Goal: Task Accomplishment & Management: Use online tool/utility

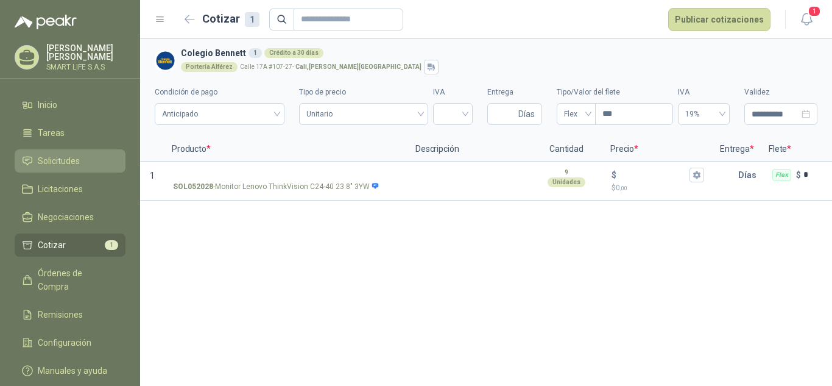
click at [49, 164] on span "Solicitudes" at bounding box center [59, 160] width 42 height 13
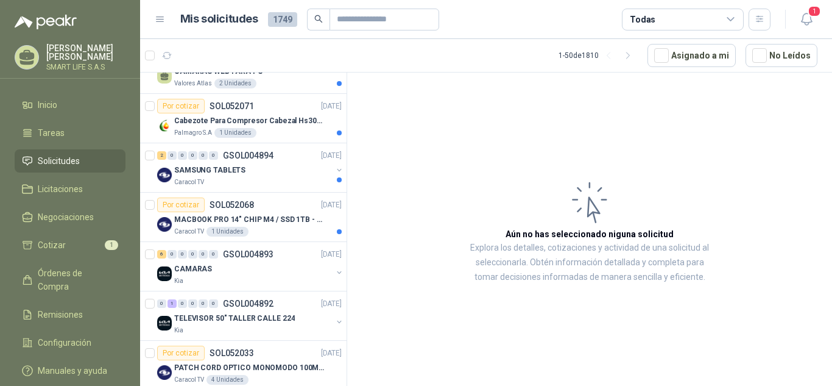
scroll to position [610, 0]
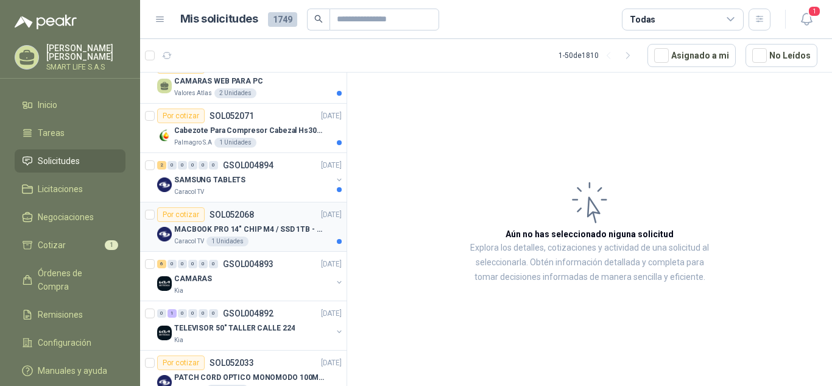
click at [285, 235] on div "MACBOOK PRO 14" CHIP M4 / SSD 1TB - 24 GB RAM" at bounding box center [257, 229] width 167 height 15
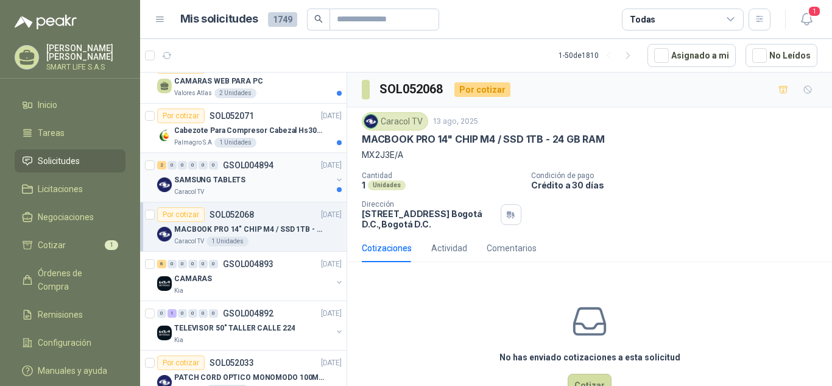
click at [263, 186] on div "SAMSUNG TABLETS" at bounding box center [253, 179] width 158 height 15
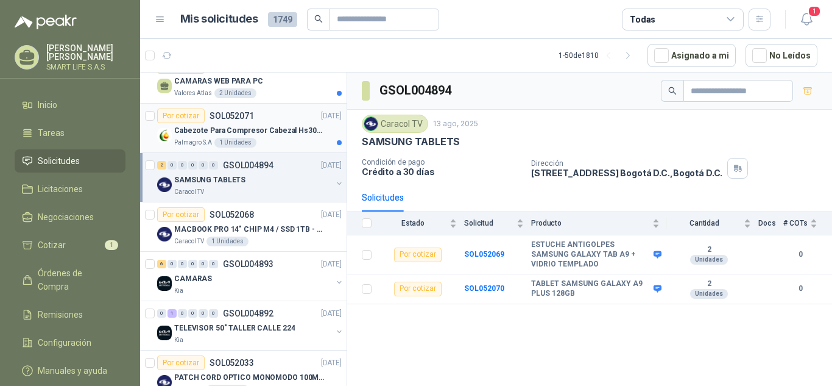
click at [292, 134] on p "Cabezote Para Compresor Cabezal Hs3065a Nuevo Marca 3hp" at bounding box center [250, 131] width 152 height 12
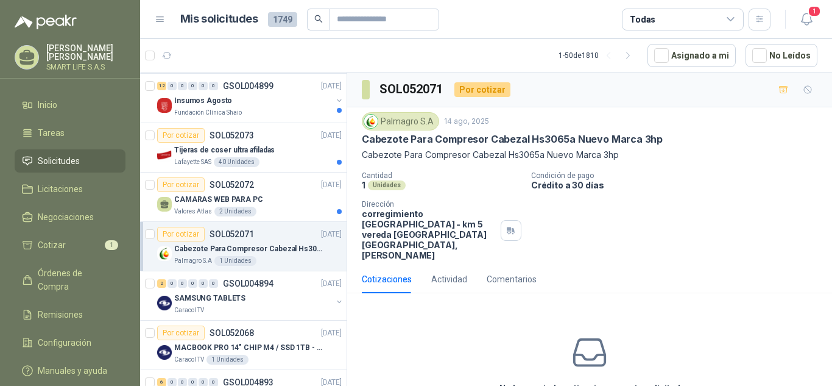
scroll to position [482, 0]
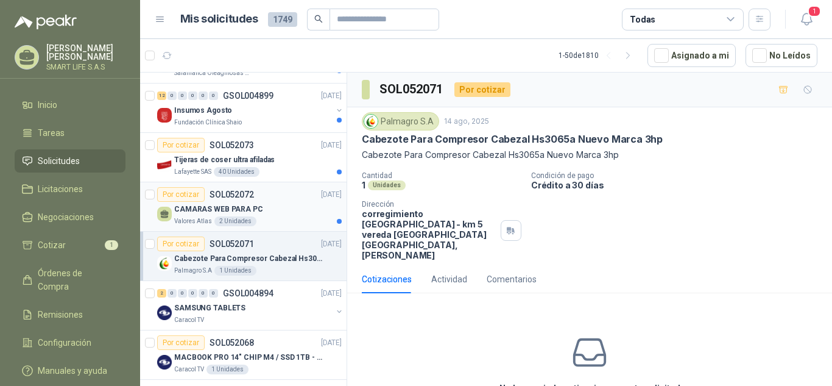
click at [270, 218] on div "Valores Atlas 2 Unidades" at bounding box center [257, 221] width 167 height 10
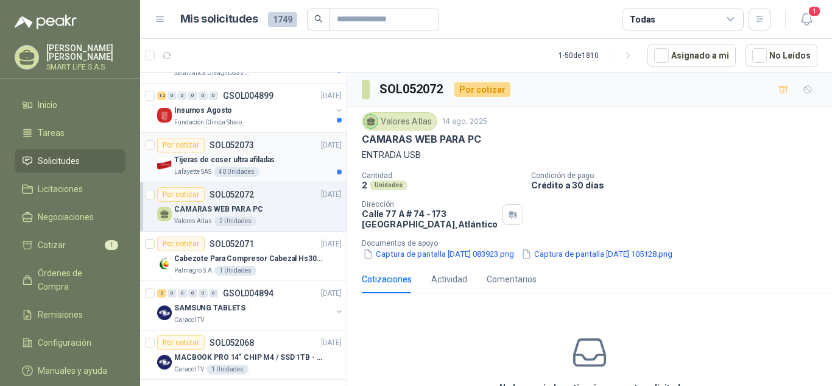
click at [297, 148] on div "Por cotizar SOL052073 [DATE]" at bounding box center [249, 145] width 185 height 15
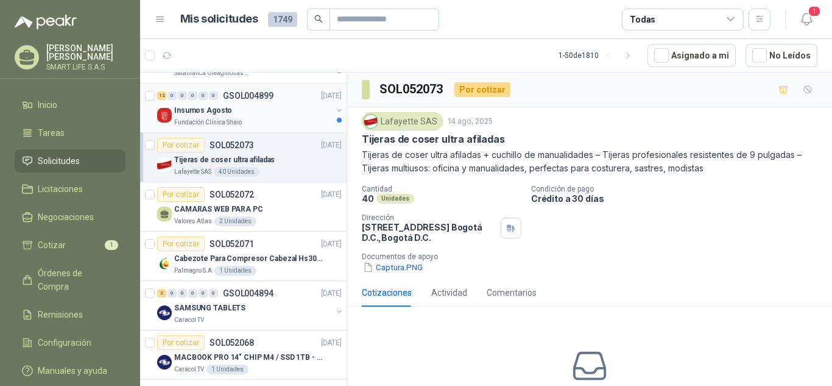
click at [279, 110] on div "Insumos Agosto" at bounding box center [253, 110] width 158 height 15
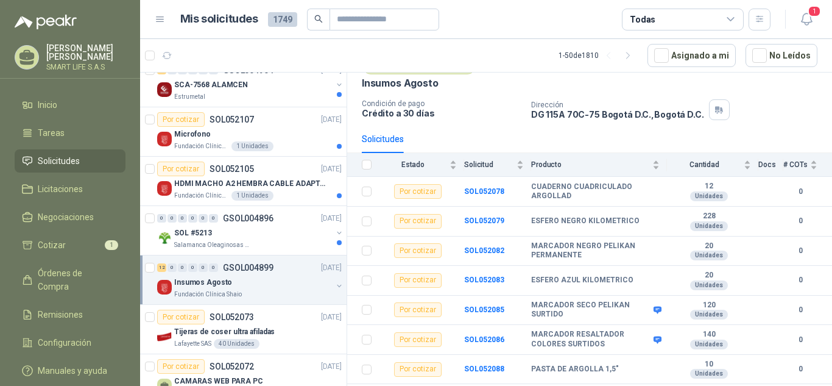
scroll to position [305, 0]
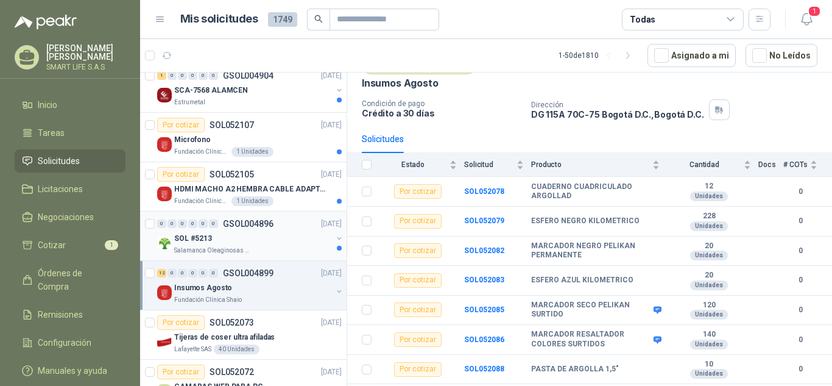
click at [262, 228] on p "GSOL004896" at bounding box center [248, 223] width 51 height 9
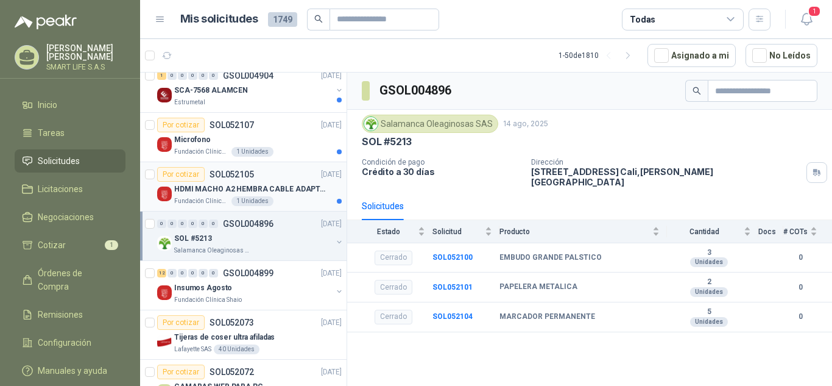
click at [286, 204] on div "Fundación Clínica Shaio 1 Unidades" at bounding box center [257, 201] width 167 height 10
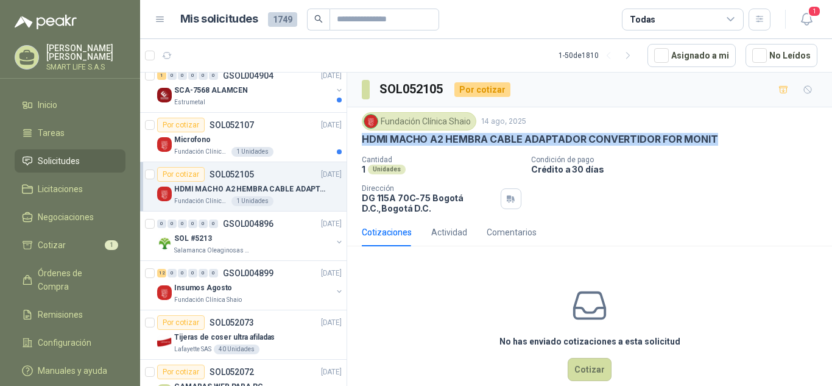
drag, startPoint x: 712, startPoint y: 137, endPoint x: 358, endPoint y: 146, distance: 354.0
click at [358, 146] on div "Fundación Clínica Shaio [DATE] HDMI MACHO A2 HEMBRA CABLE ADAPTADOR CONVERTIDOR…" at bounding box center [589, 162] width 485 height 111
copy p "HDMI MACHO A2 HEMBRA CABLE ADAPTADOR CONVERTIDOR FOR MONIT"
click at [779, 93] on icon "button" at bounding box center [783, 89] width 9 height 7
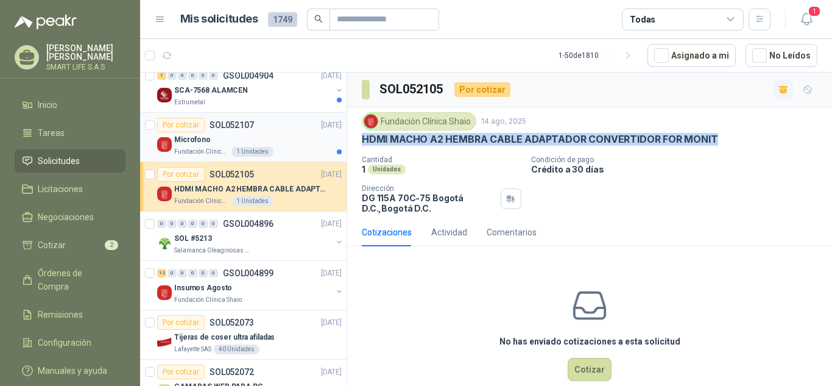
click at [278, 141] on div "Microfono" at bounding box center [257, 139] width 167 height 15
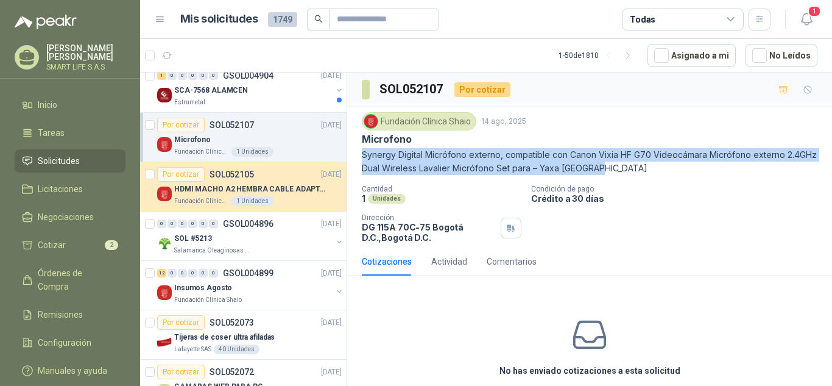
drag, startPoint x: 633, startPoint y: 167, endPoint x: 361, endPoint y: 161, distance: 272.9
click at [361, 161] on div "Fundación Clínica Shaio [DATE] Microfono Synergy Digital Micrófono externo, com…" at bounding box center [589, 177] width 485 height 140
copy p "Synergy Digital Micrófono externo, compatible con Canon Vixia HF G70 Videocámar…"
click at [780, 90] on button "button" at bounding box center [783, 89] width 19 height 19
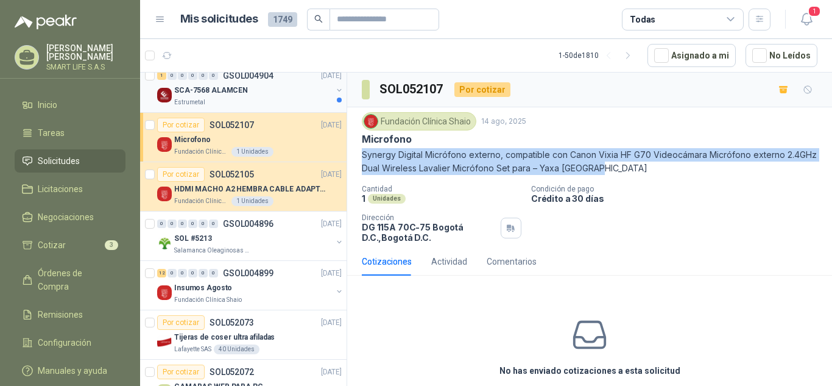
click at [291, 99] on div "Estrumetal" at bounding box center [253, 102] width 158 height 10
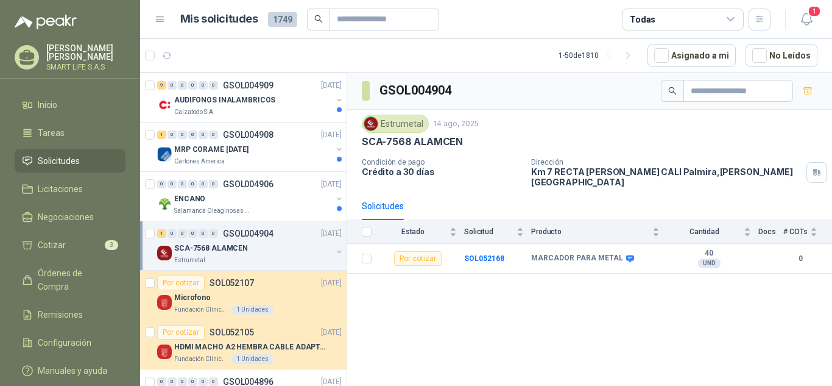
scroll to position [123, 0]
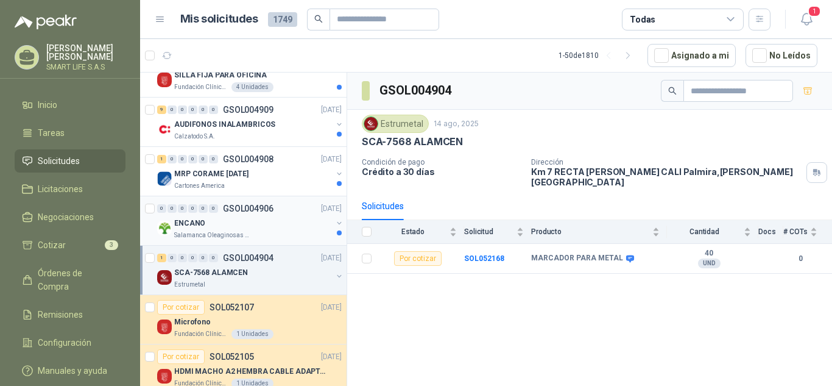
click at [249, 228] on div "ENCANO" at bounding box center [253, 223] width 158 height 15
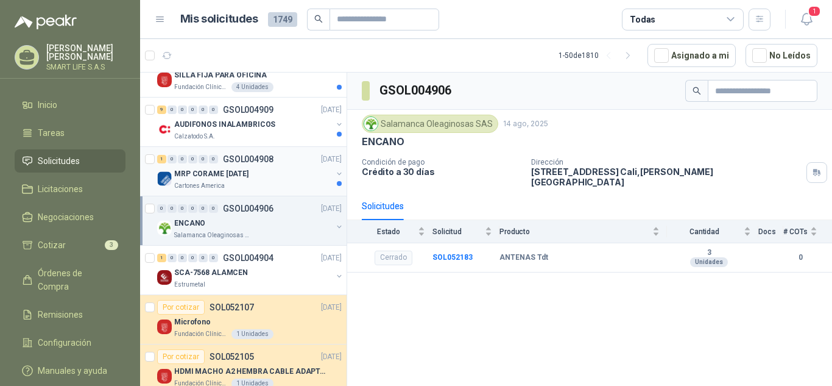
click at [275, 174] on div "MRP CORAME [DATE]" at bounding box center [253, 173] width 158 height 15
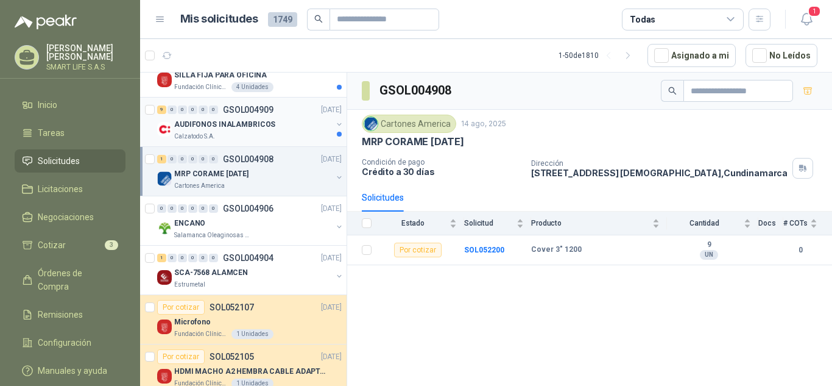
click at [274, 135] on div "Calzatodo S.A." at bounding box center [253, 137] width 158 height 10
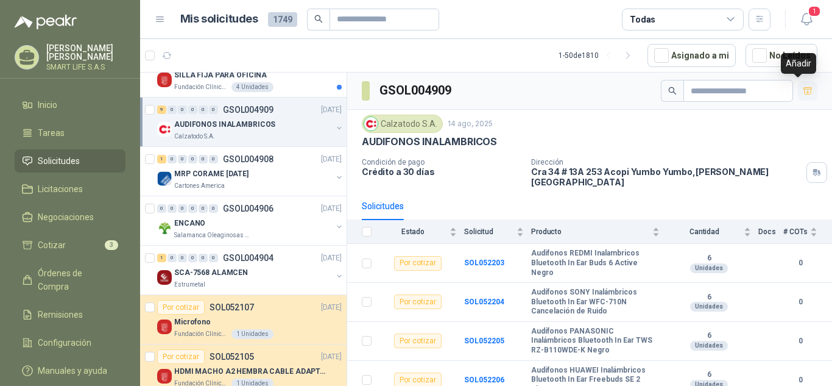
click at [800, 96] on button "button" at bounding box center [807, 90] width 19 height 19
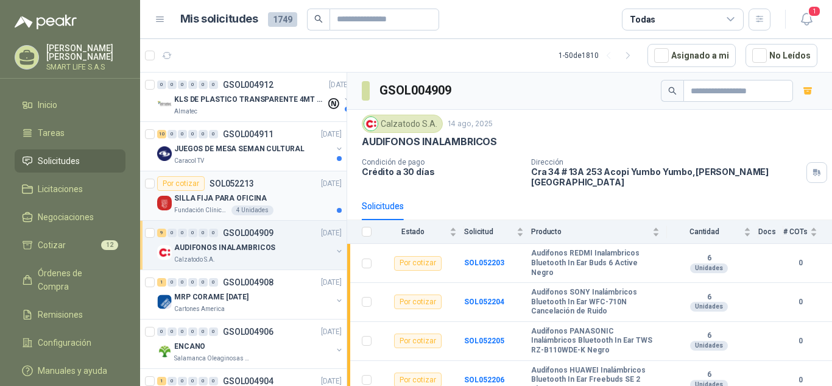
click at [280, 194] on div "SILLA FIJA PARA OFICINA" at bounding box center [257, 198] width 167 height 15
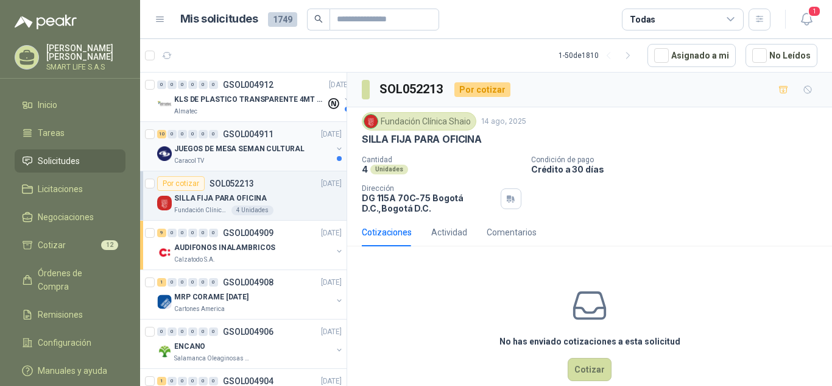
click at [269, 164] on div "Caracol TV" at bounding box center [253, 161] width 158 height 10
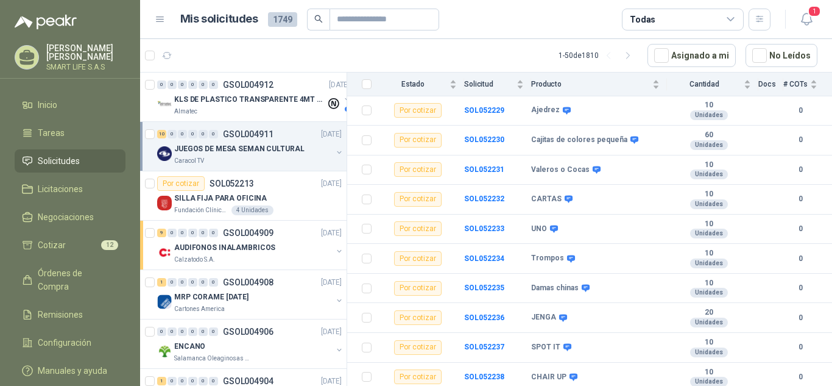
scroll to position [141, 0]
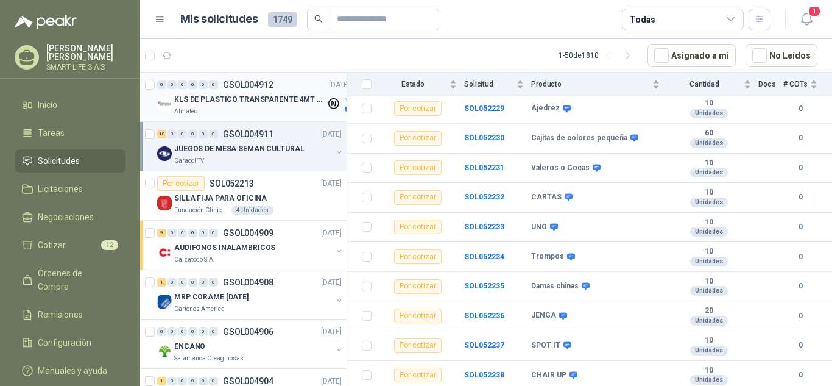
click at [244, 107] on div "Almatec" at bounding box center [250, 112] width 152 height 10
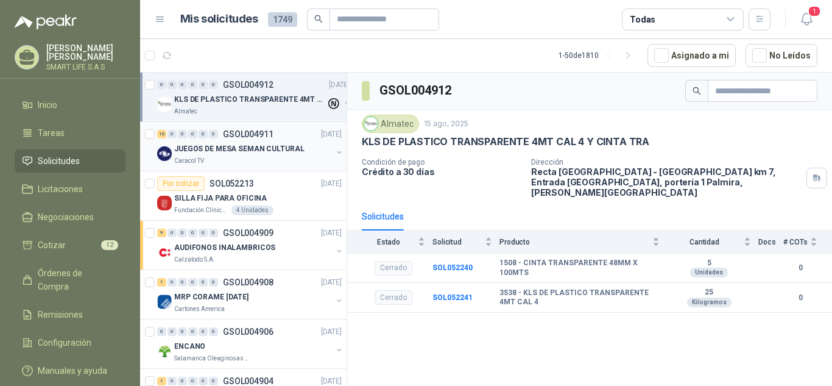
click at [294, 157] on div "Caracol TV" at bounding box center [253, 161] width 158 height 10
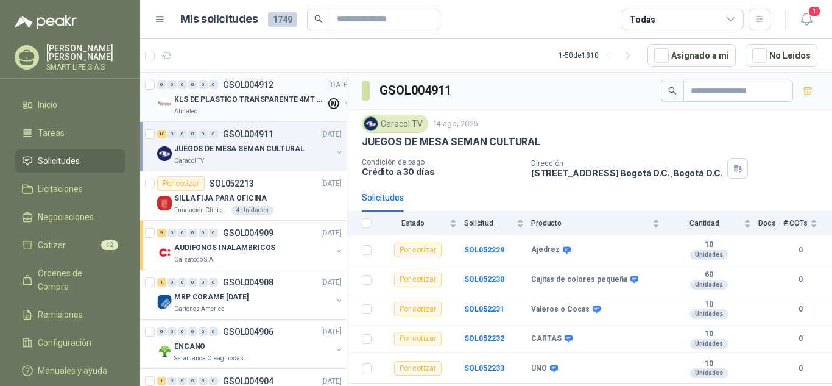
click at [306, 97] on p "KLS DE PLASTICO TRANSPARENTE 4MT CAL 4 Y CINTA TRA" at bounding box center [250, 100] width 152 height 12
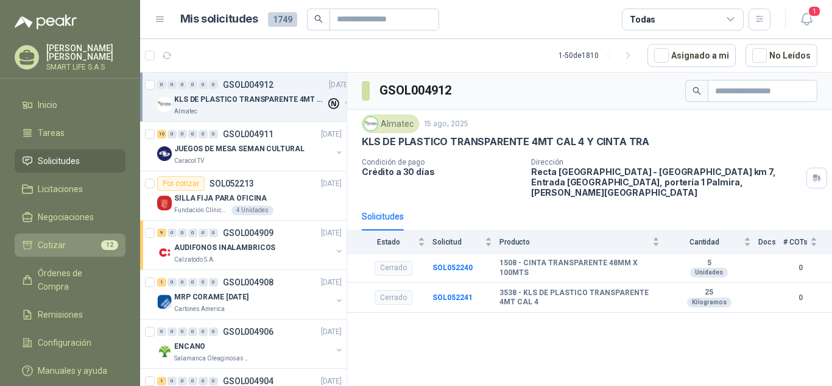
click at [65, 239] on li "Cotizar 12" at bounding box center [70, 244] width 96 height 13
